Goal: Task Accomplishment & Management: Use online tool/utility

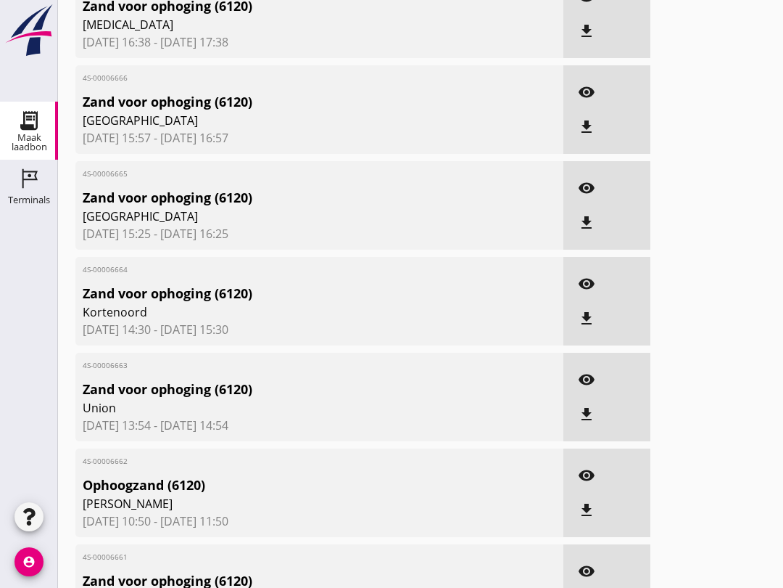
scroll to position [290, 0]
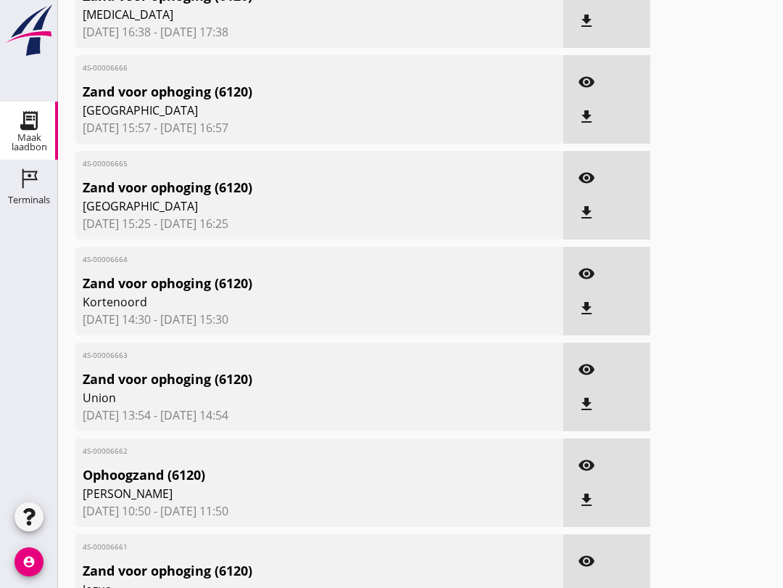
click at [583, 474] on icon "visibility" at bounding box center [586, 464] width 17 height 17
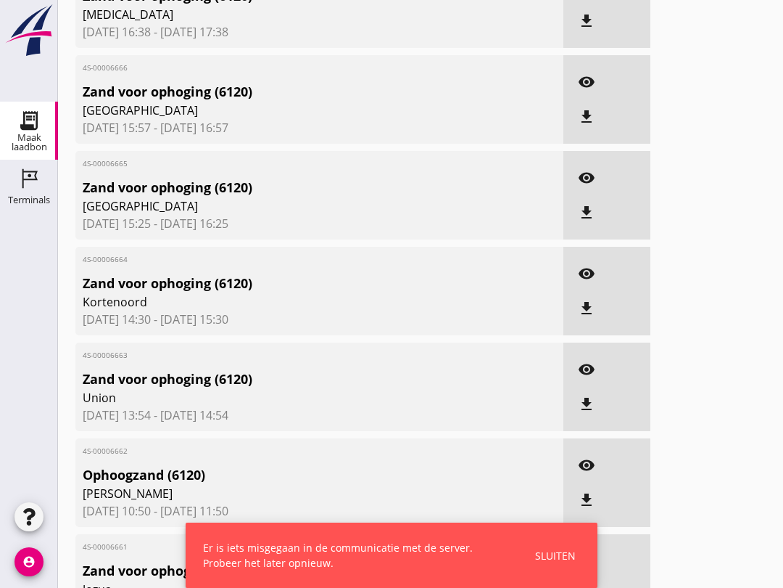
click at [22, 130] on icon "Maak laadbon" at bounding box center [28, 120] width 23 height 23
click at [24, 208] on div "Terminals" at bounding box center [29, 200] width 42 height 20
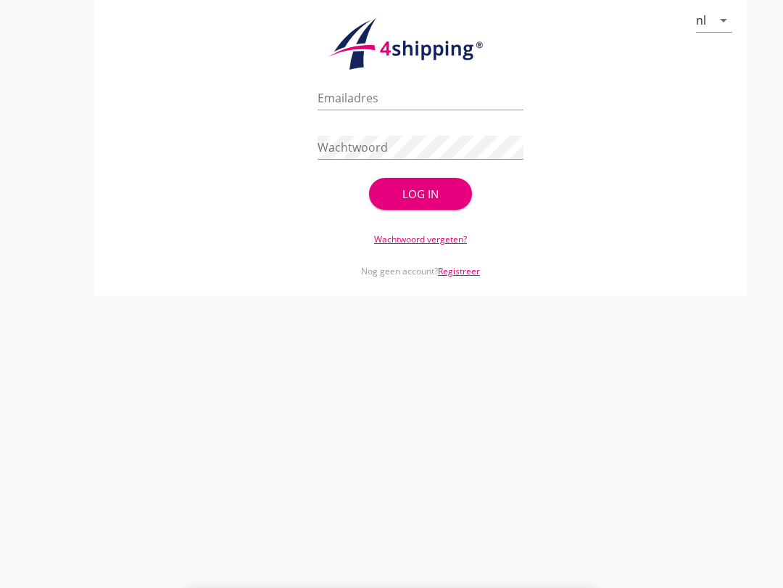
click at [384, 110] on input "Emailadres" at bounding box center [421, 97] width 206 height 23
type input "[EMAIL_ADDRESS][DOMAIN_NAME]"
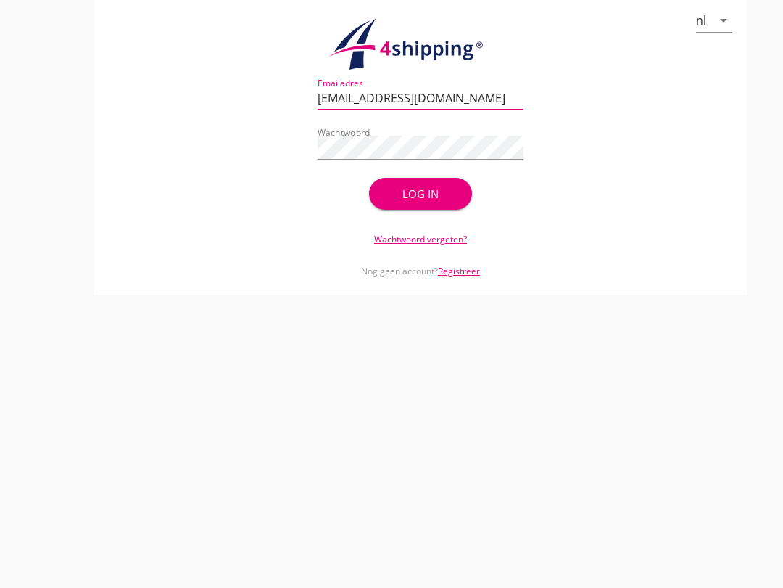
click at [438, 202] on div "Log in" at bounding box center [420, 194] width 57 height 17
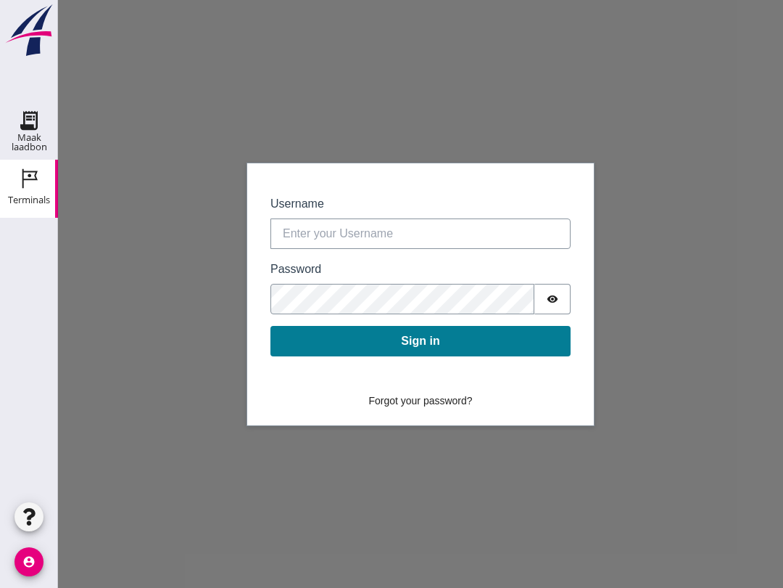
click at [27, 138] on div "Maak laadbon" at bounding box center [29, 142] width 58 height 19
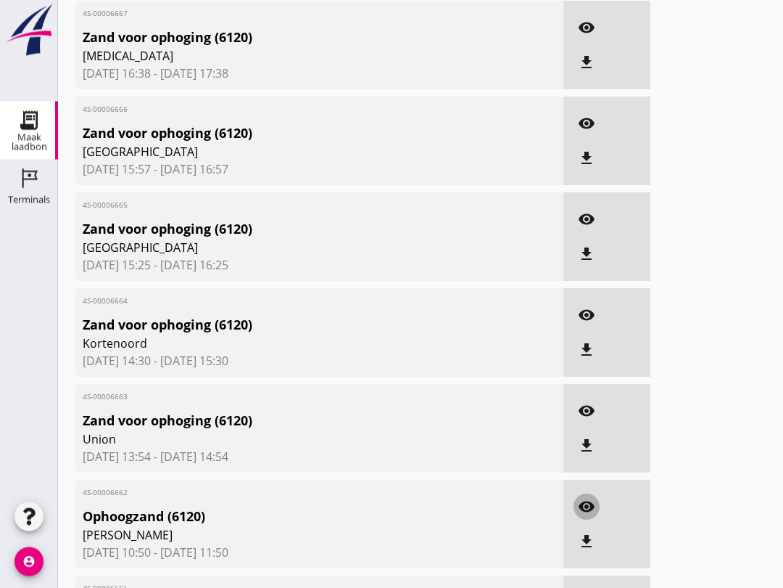
scroll to position [249, 0]
click at [585, 515] on icon "visibility" at bounding box center [586, 506] width 17 height 17
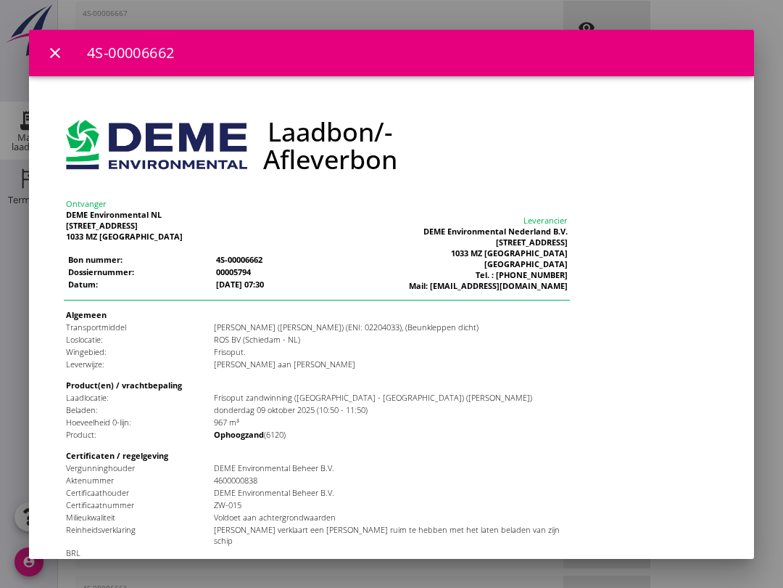
scroll to position [0, 0]
